Goal: Task Accomplishment & Management: Use online tool/utility

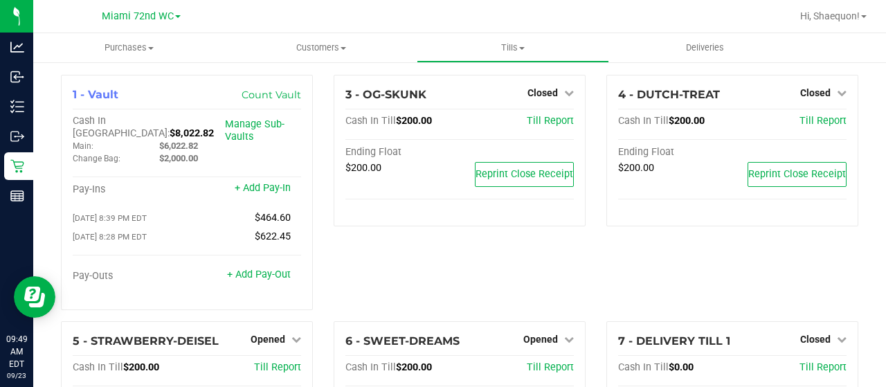
click at [400, 268] on div "3 - OG-SKUNK Closed Open Till Cash In Till $200.00 Till Report Ending Float $20…" at bounding box center [459, 198] width 273 height 246
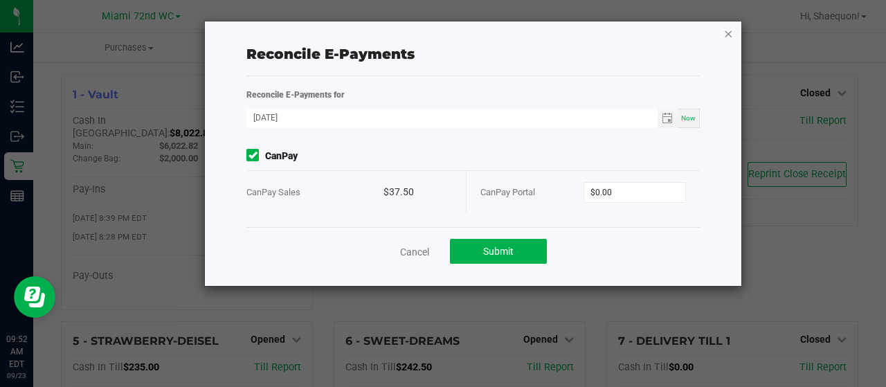
click at [728, 31] on icon "button" at bounding box center [728, 33] width 10 height 17
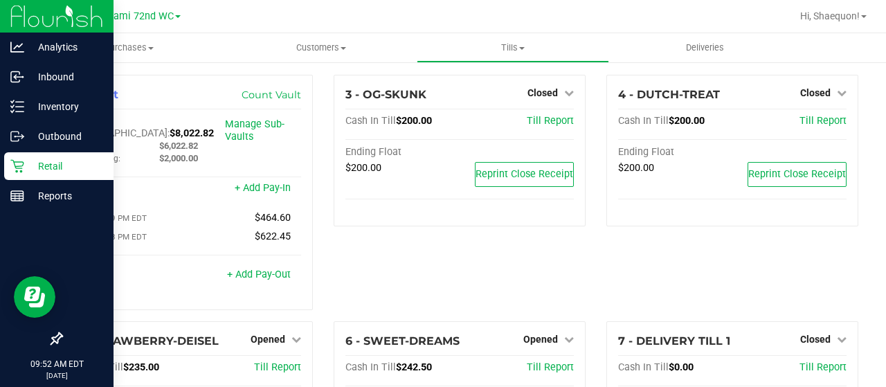
click at [23, 170] on icon at bounding box center [17, 166] width 14 height 14
